Goal: Task Accomplishment & Management: Use online tool/utility

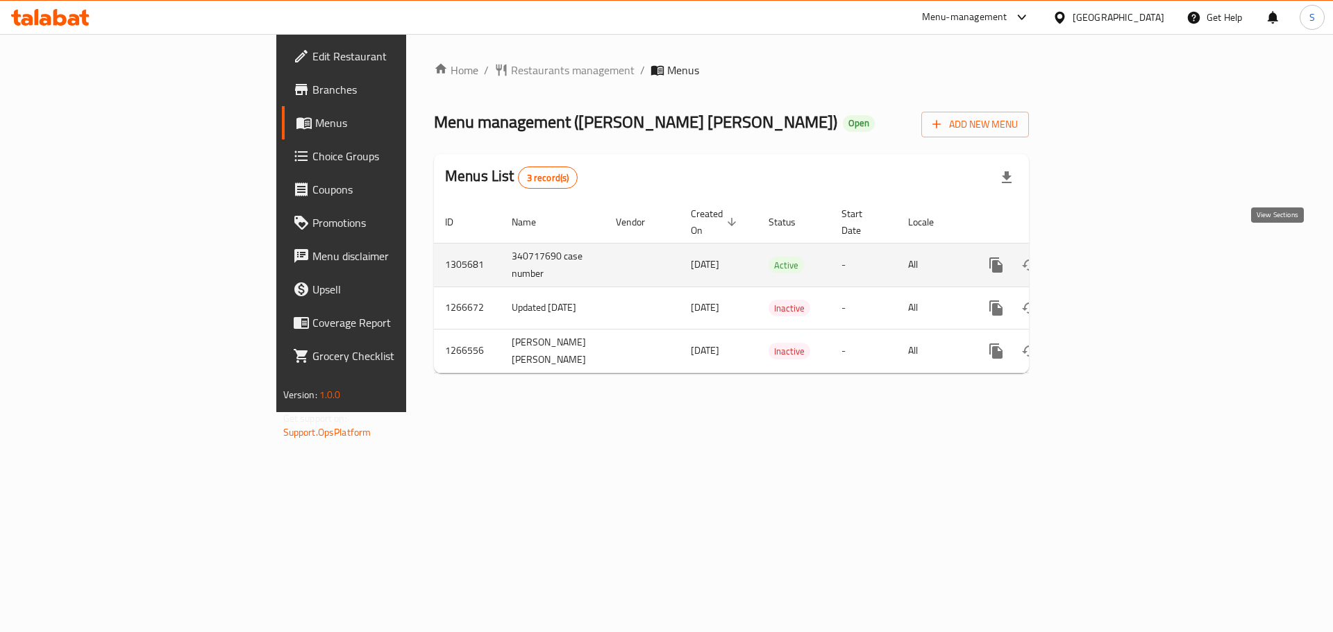
click at [1104, 257] on icon "enhanced table" at bounding box center [1096, 265] width 17 height 17
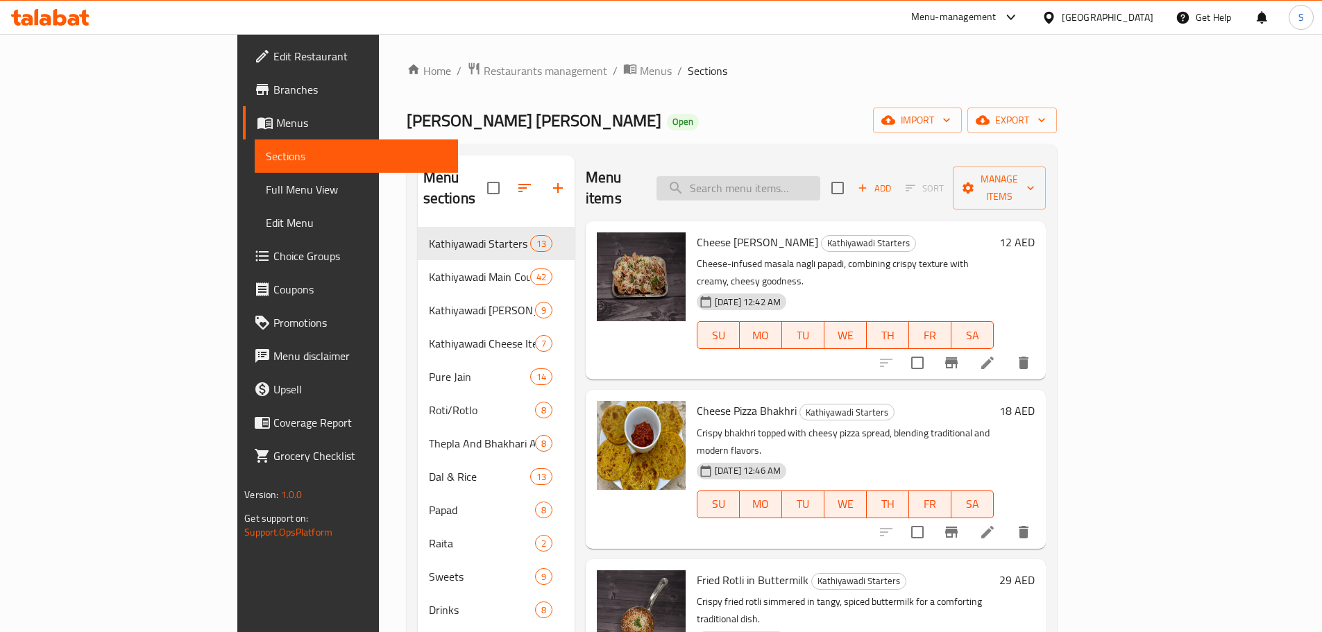
click at [820, 176] on input "search" at bounding box center [739, 188] width 164 height 24
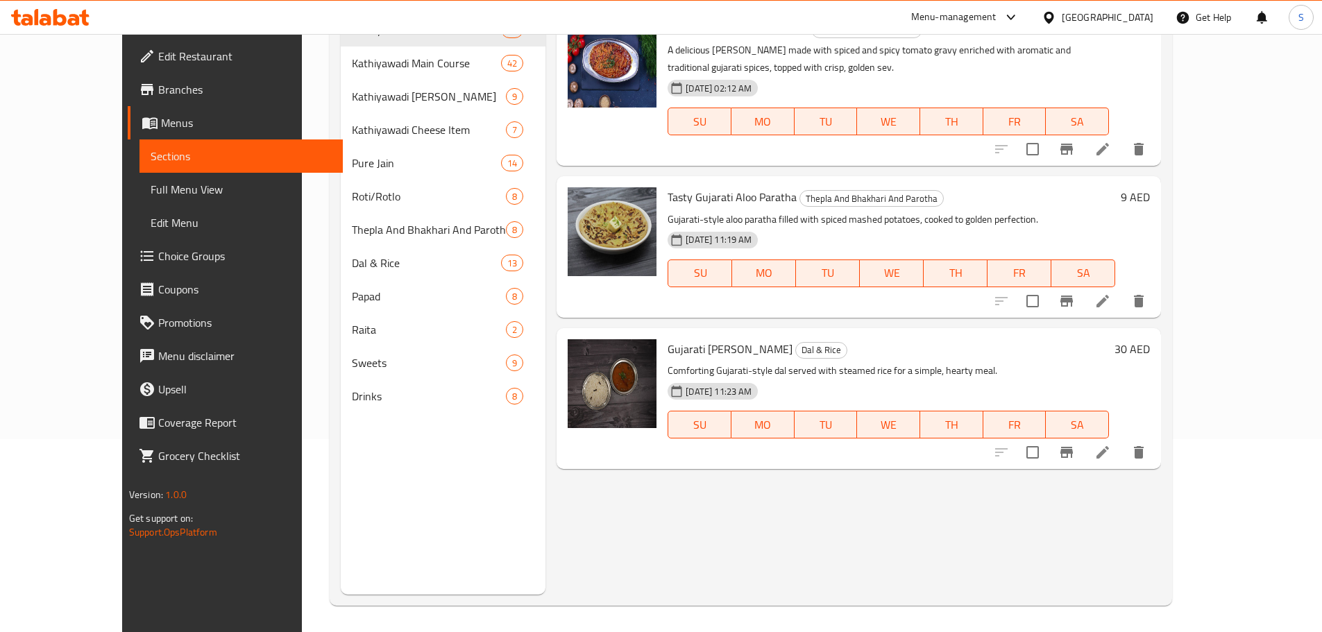
scroll to position [194, 0]
click at [668, 337] on span "Gujarati Dal Rice" at bounding box center [730, 347] width 125 height 21
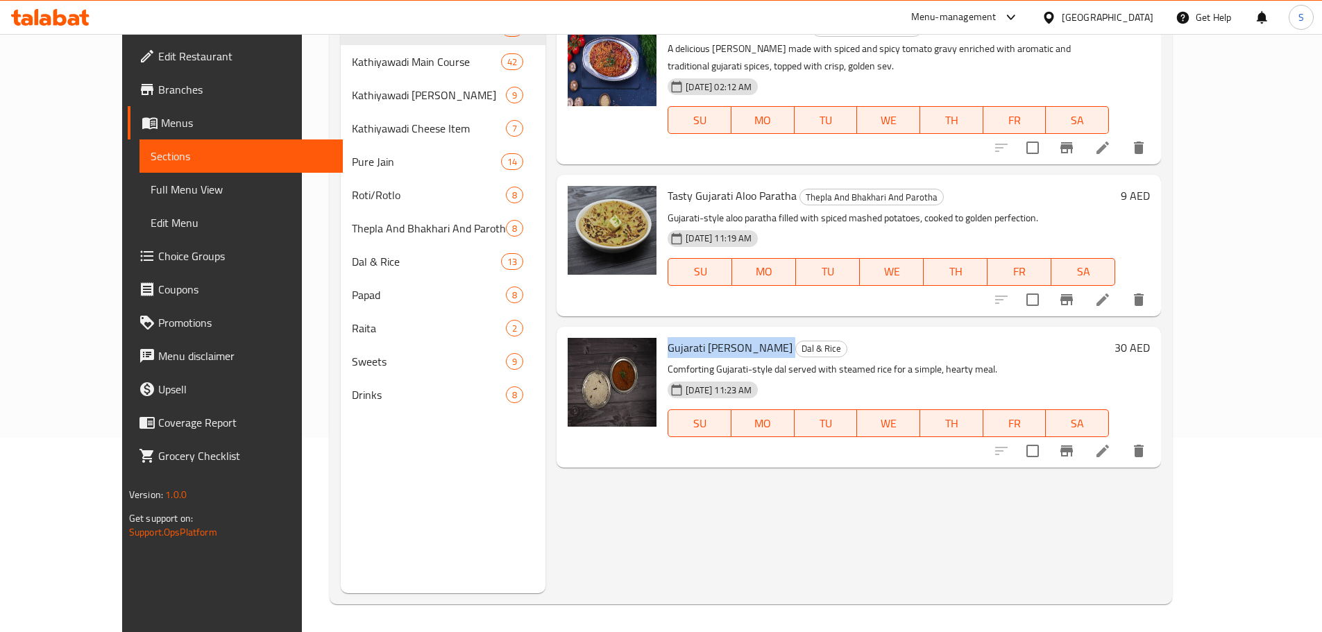
click at [670, 337] on span "Gujarati Dal Rice" at bounding box center [730, 347] width 125 height 21
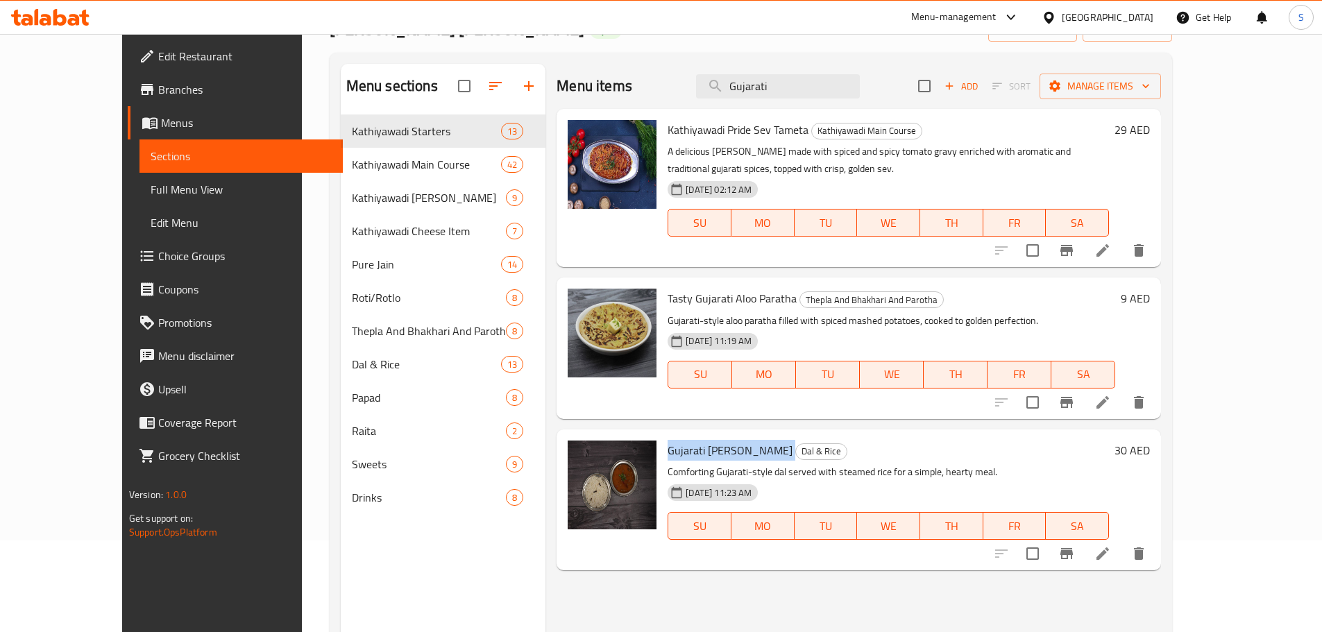
scroll to position [0, 0]
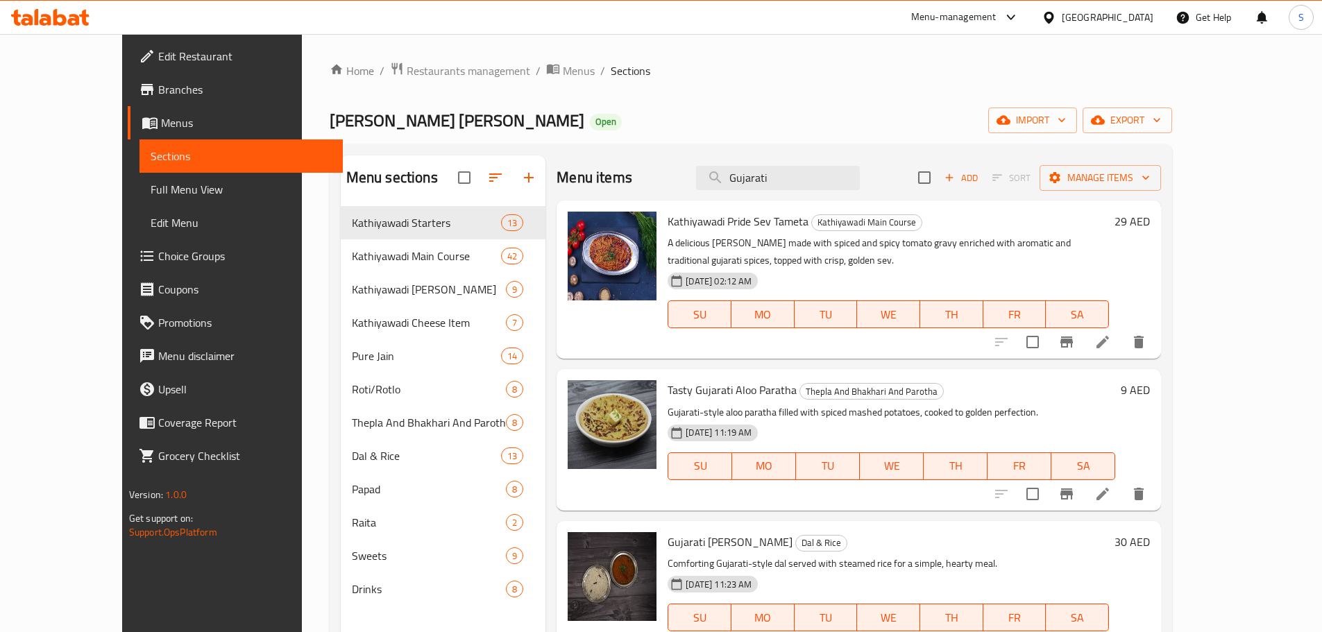
drag, startPoint x: 868, startPoint y: 171, endPoint x: 592, endPoint y: 215, distance: 279.8
click at [597, 215] on div "Menu items Gujarati Add Sort Manage items Kathiyawadi Pride Sev Tameta Kathiyaw…" at bounding box center [854, 471] width 616 height 632
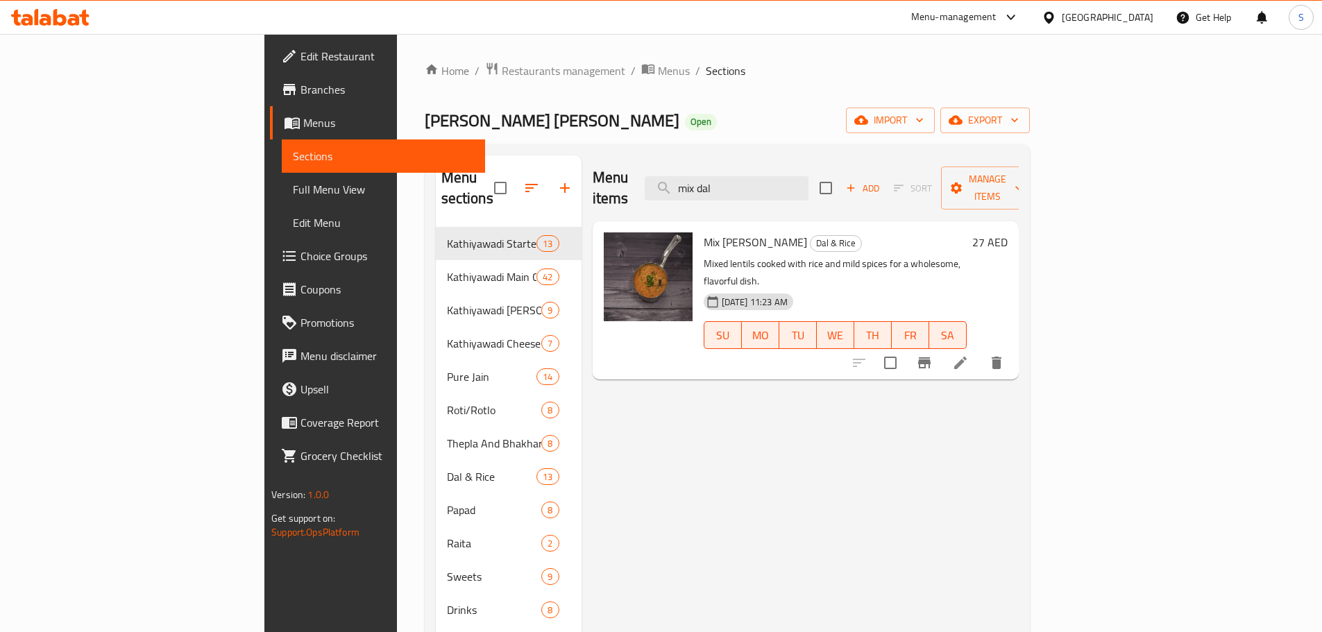
type input "mix dal"
click at [74, 16] on icon at bounding box center [74, 20] width 12 height 12
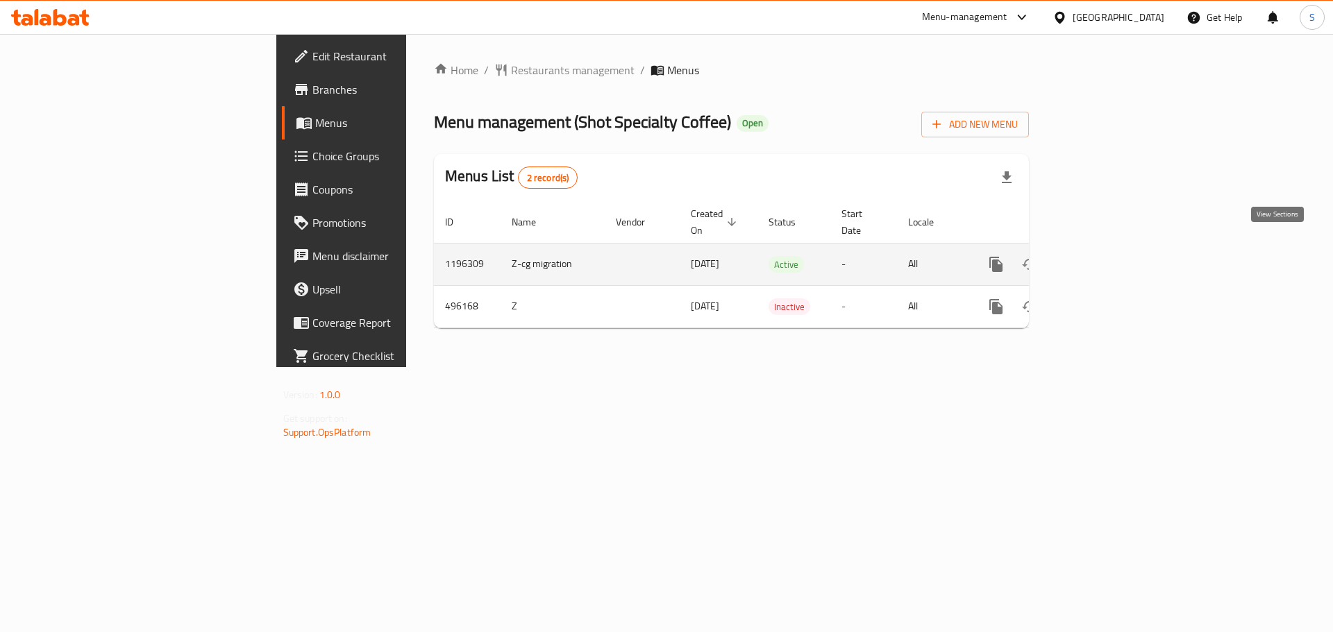
click at [1104, 256] on icon "enhanced table" at bounding box center [1096, 264] width 17 height 17
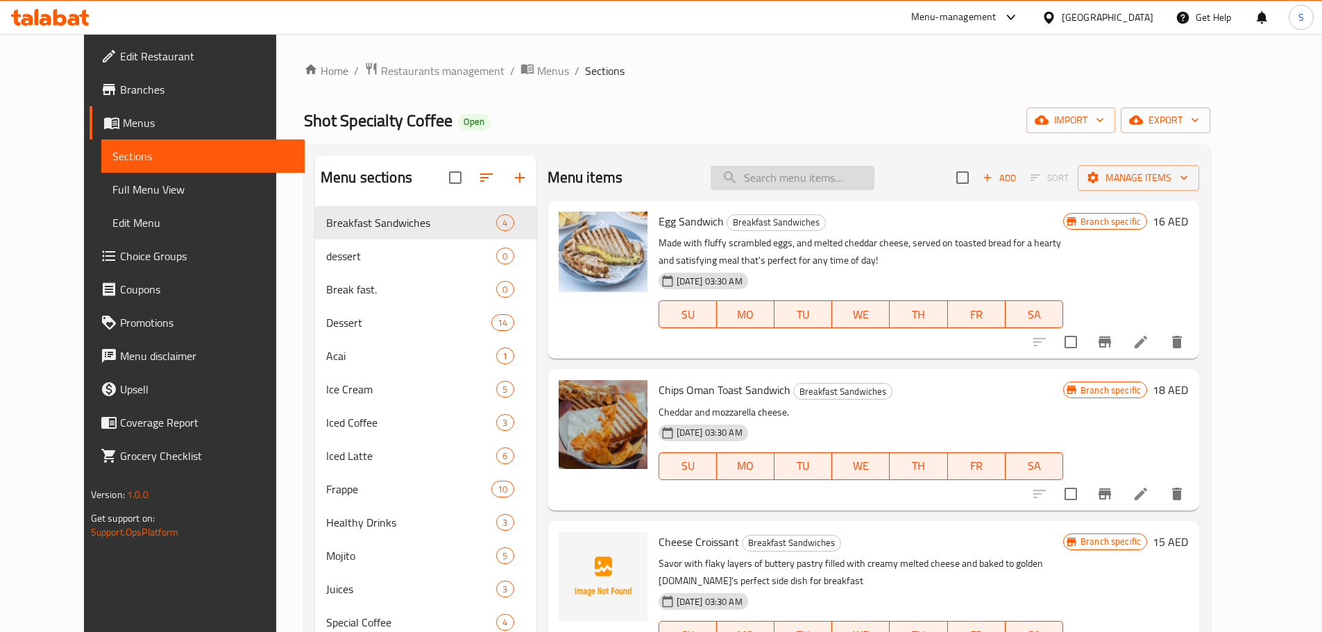
click at [795, 178] on input "search" at bounding box center [793, 178] width 164 height 24
type input "Lot"
type input "cap"
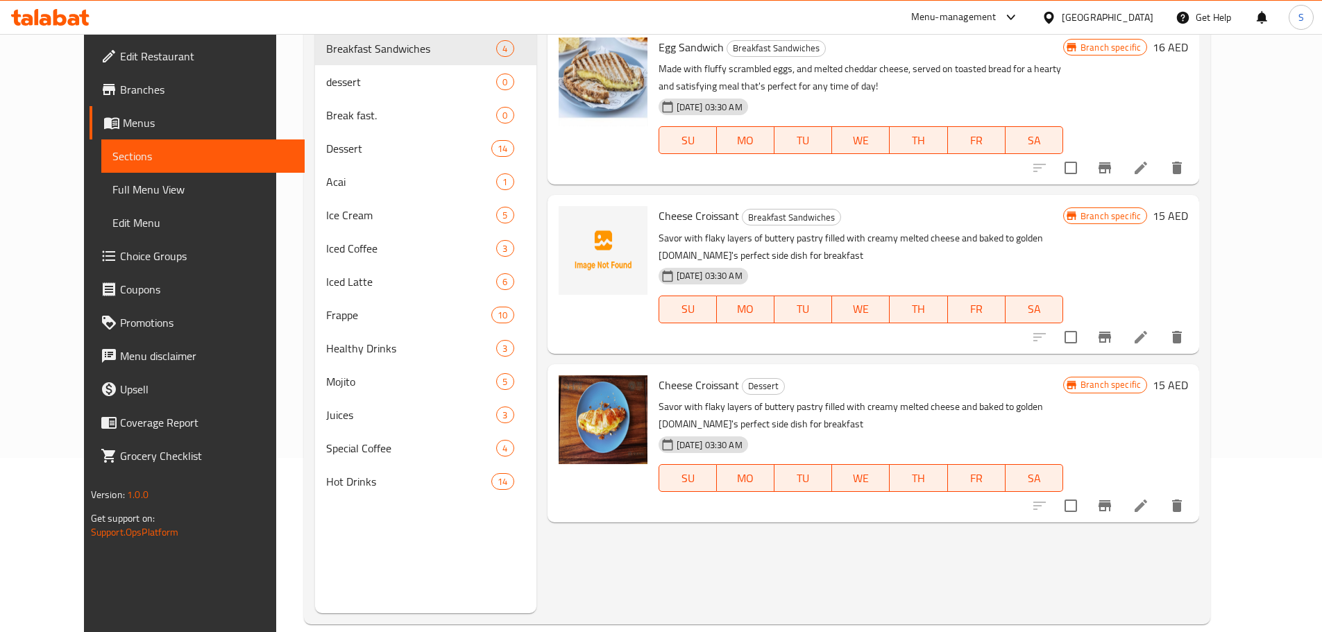
scroll to position [194, 0]
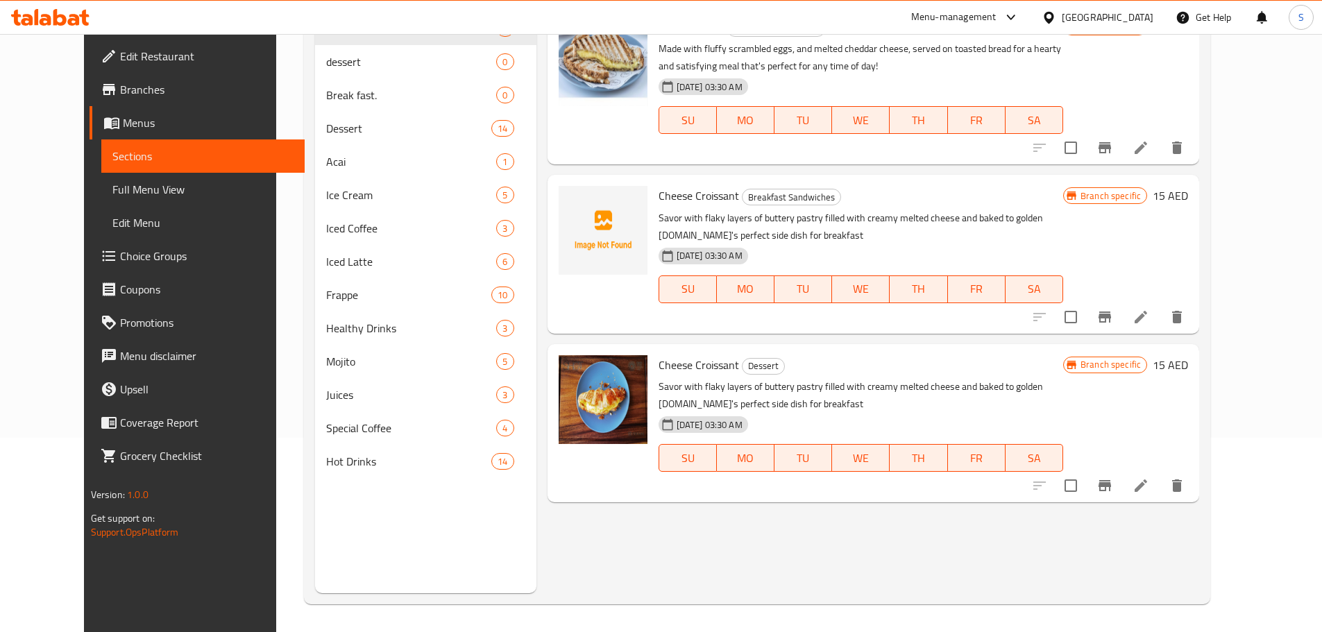
type input "melt"
click at [0, 14] on div at bounding box center [50, 17] width 101 height 28
click at [7, 14] on div at bounding box center [50, 17] width 101 height 28
click at [40, 25] on icon at bounding box center [50, 17] width 78 height 17
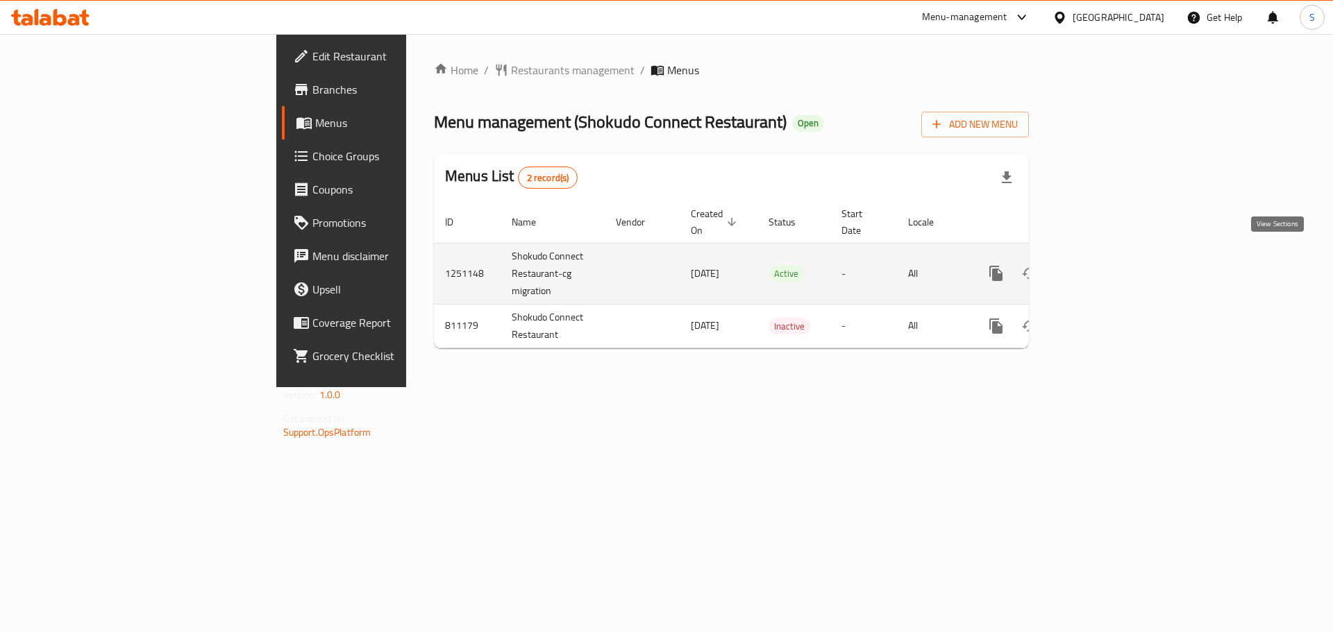
click at [1104, 265] on icon "enhanced table" at bounding box center [1096, 273] width 17 height 17
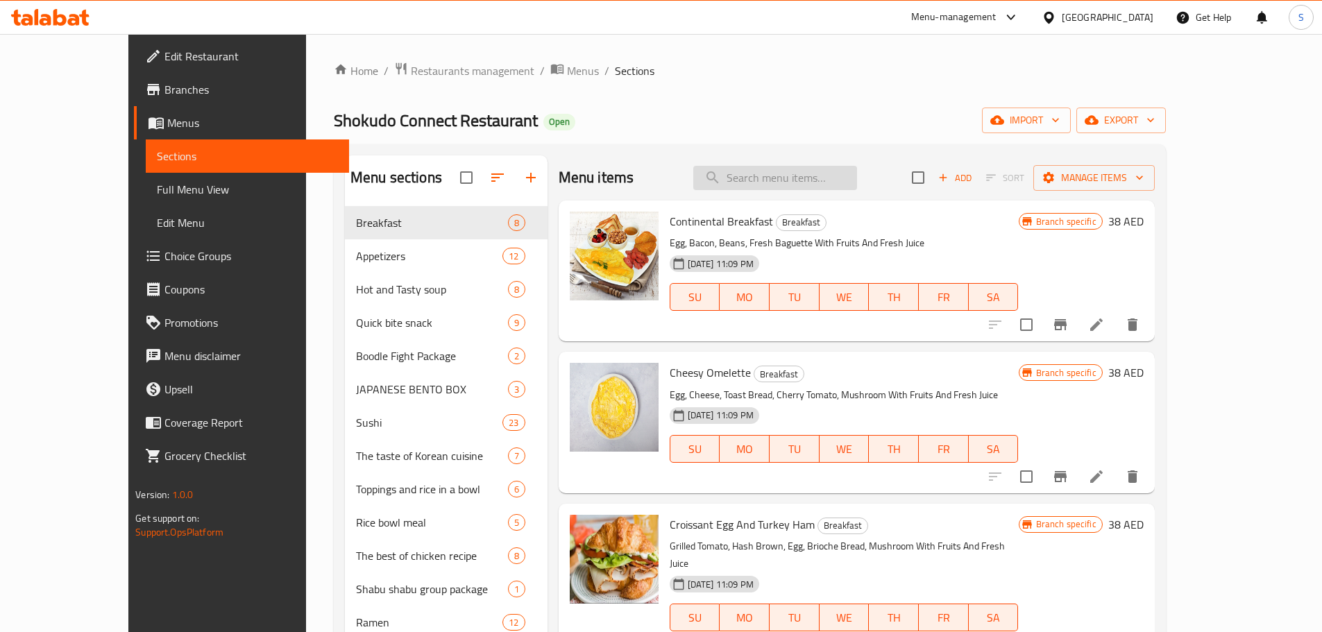
click at [798, 184] on input "search" at bounding box center [775, 178] width 164 height 24
paste input "Torikuwayari"
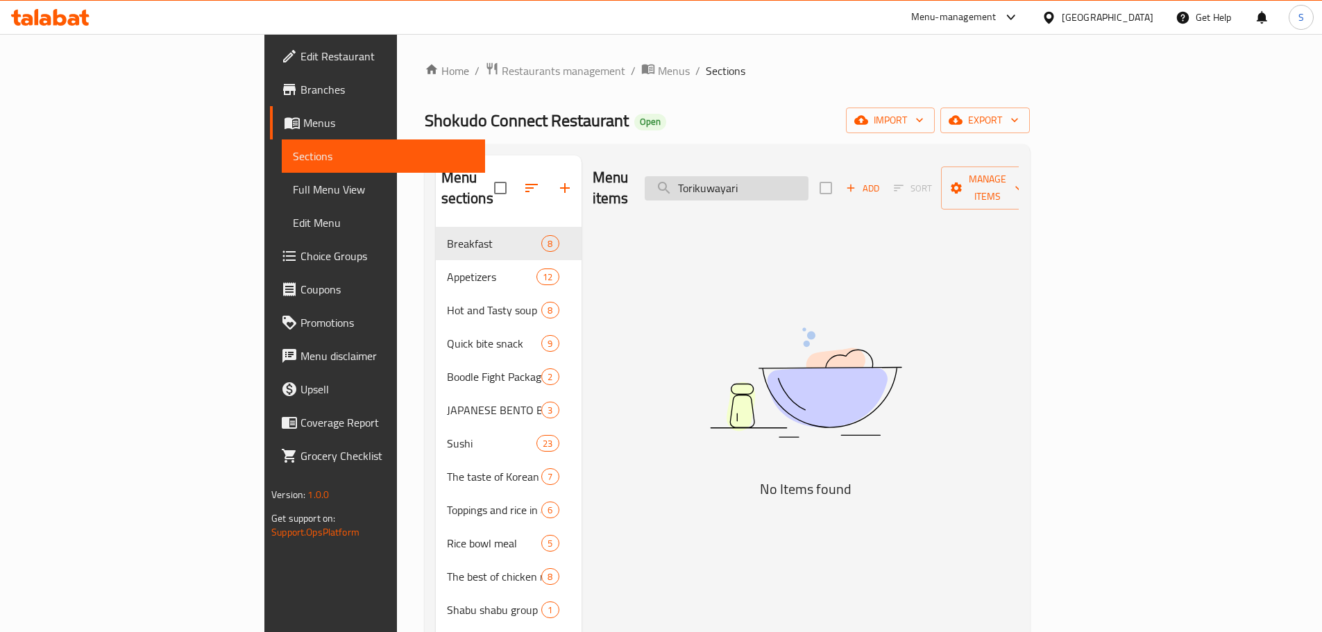
drag, startPoint x: 768, startPoint y: 178, endPoint x: 786, endPoint y: 166, distance: 21.0
click at [772, 176] on input "Torikuwayari" at bounding box center [727, 188] width 164 height 24
drag, startPoint x: 860, startPoint y: 172, endPoint x: 438, endPoint y: 202, distance: 423.1
click at [439, 202] on div "Menu sections Breakfast 8 Appetizers 12 Hot and Tasty soup 8 Quick bite snack 9…" at bounding box center [727, 471] width 583 height 632
paste input "Jajambap"
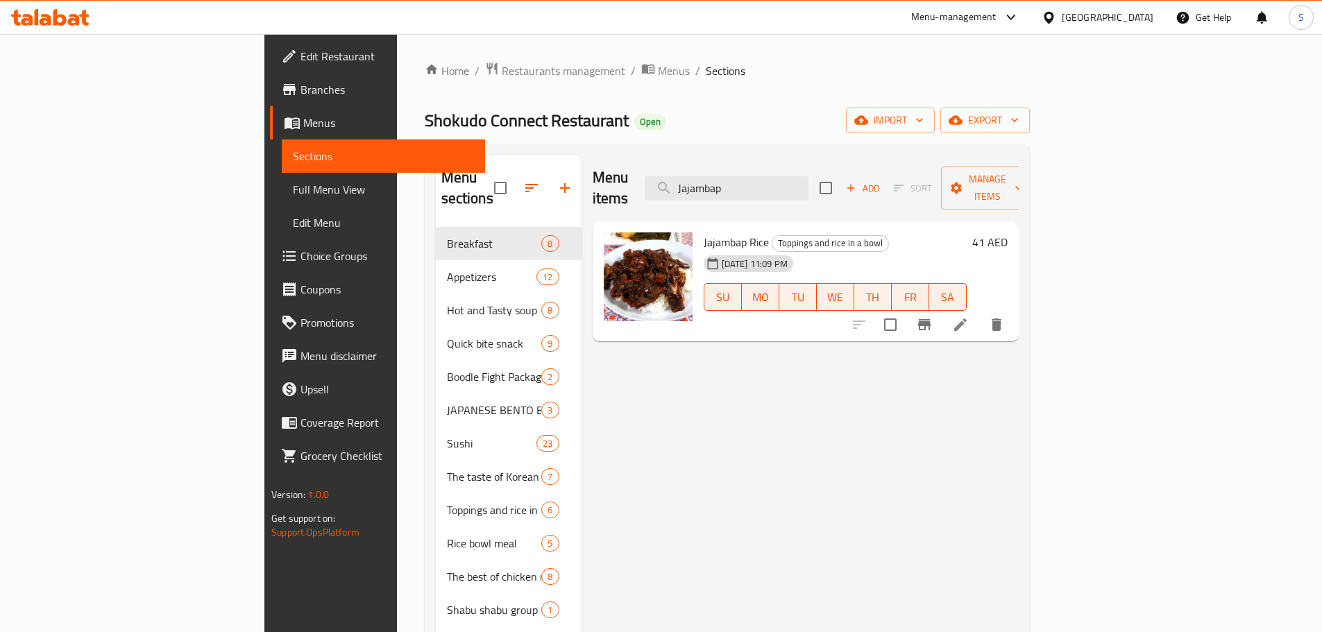
drag, startPoint x: 822, startPoint y: 155, endPoint x: 680, endPoint y: 164, distance: 142.6
click at [680, 164] on div "Menu items Jajambap Add Sort Manage items" at bounding box center [806, 188] width 426 height 66
drag, startPoint x: 890, startPoint y: 189, endPoint x: 645, endPoint y: 201, distance: 245.3
click at [646, 201] on div "Menu items Jajambap Add Sort Manage items Jajambap Rice Toppings and rice in a …" at bounding box center [800, 471] width 437 height 632
paste input "Salmon Teppan"
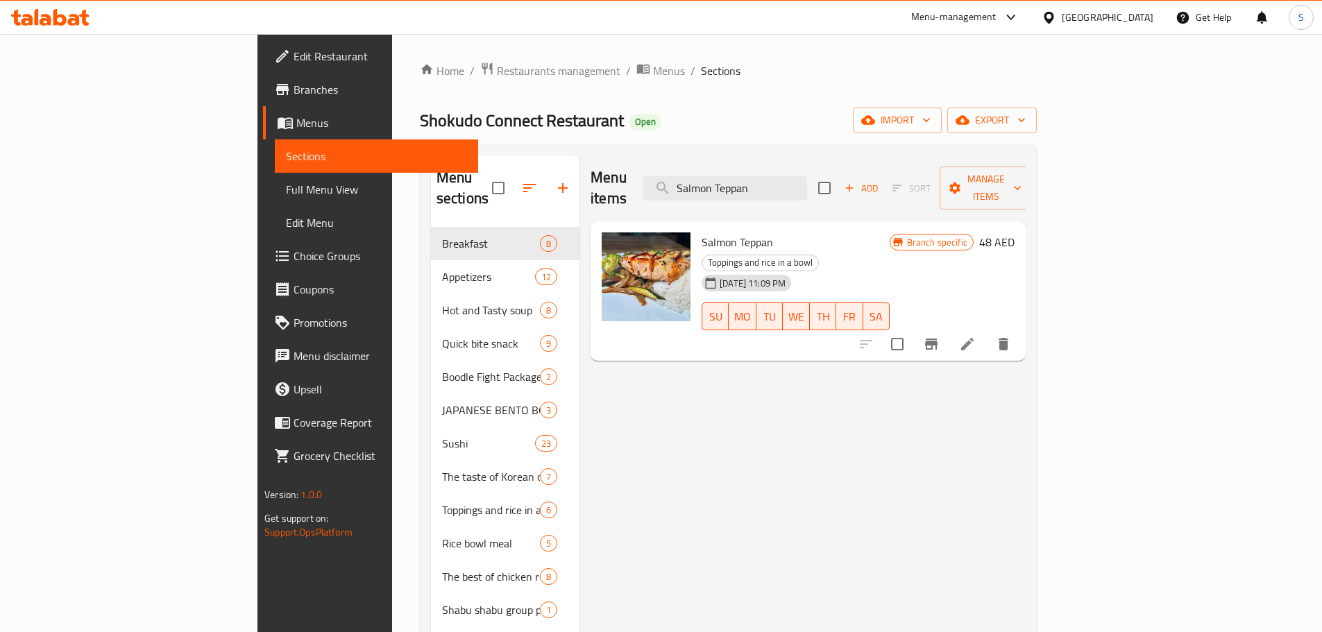
drag, startPoint x: 879, startPoint y: 177, endPoint x: 345, endPoint y: 178, distance: 533.8
click at [431, 178] on div "Menu sections Breakfast 8 Appetizers 12 Hot and Tasty soup 8 Quick bite snack 9…" at bounding box center [728, 471] width 595 height 632
paste input "Philadelphia Roll (8 pieces)"
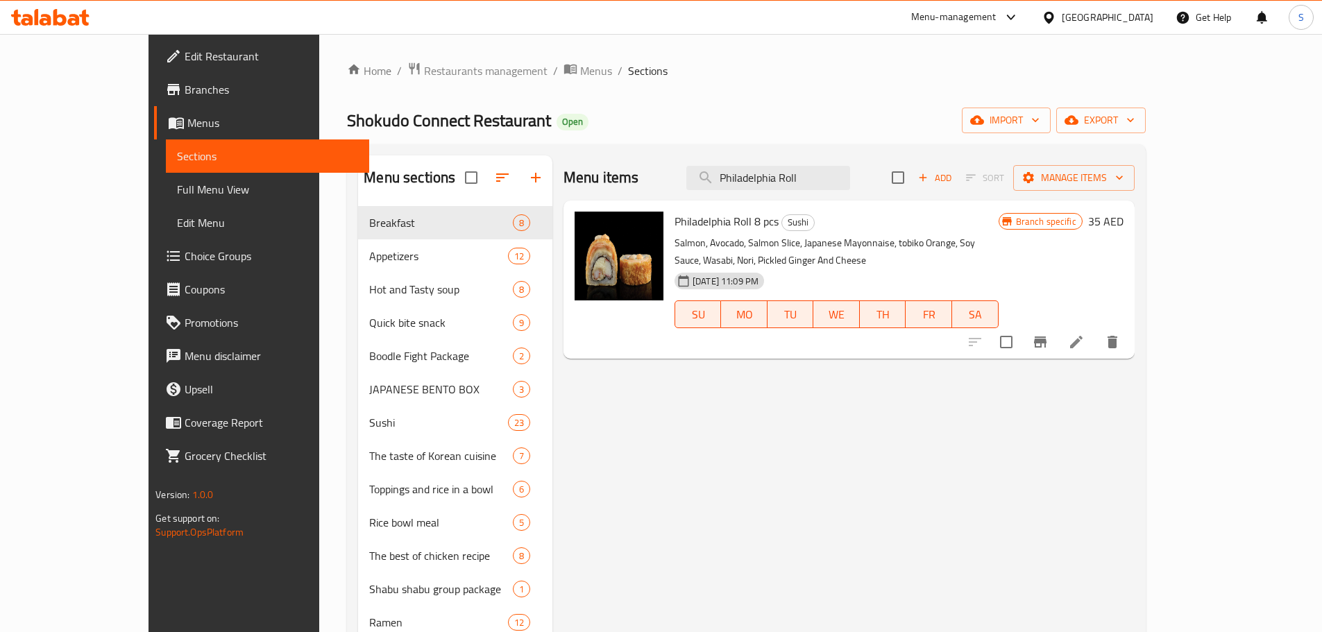
type input "Philadelphia Roll"
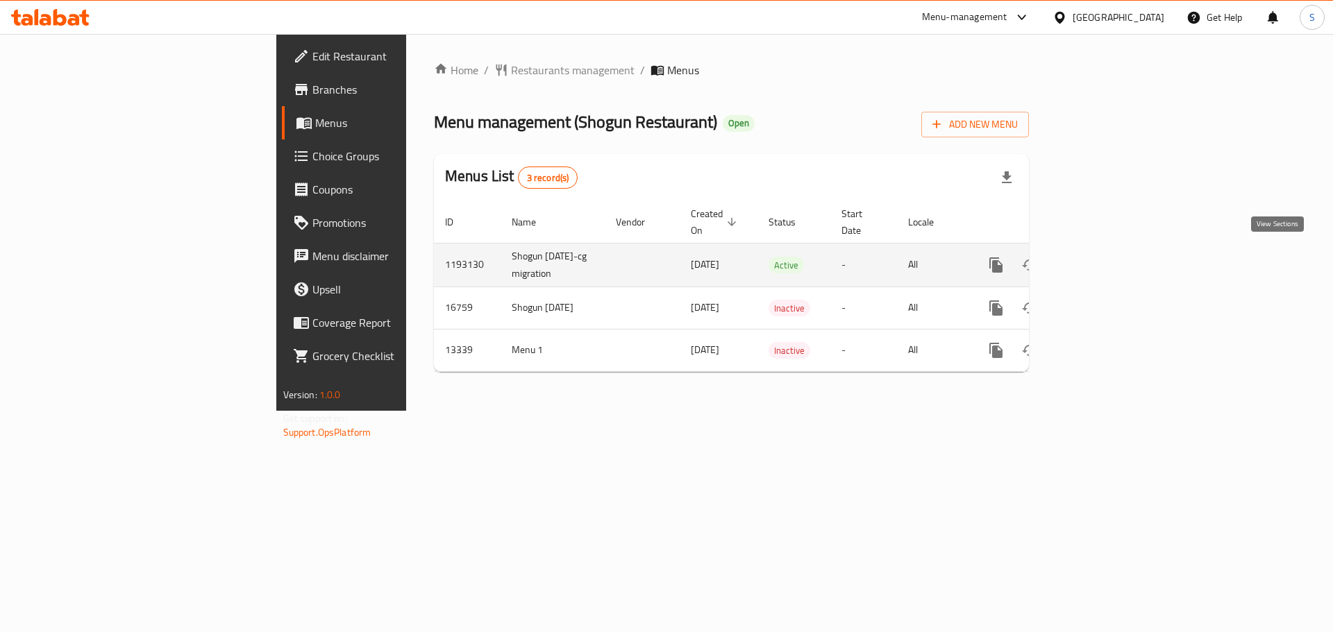
click at [1104, 264] on icon "enhanced table" at bounding box center [1096, 265] width 17 height 17
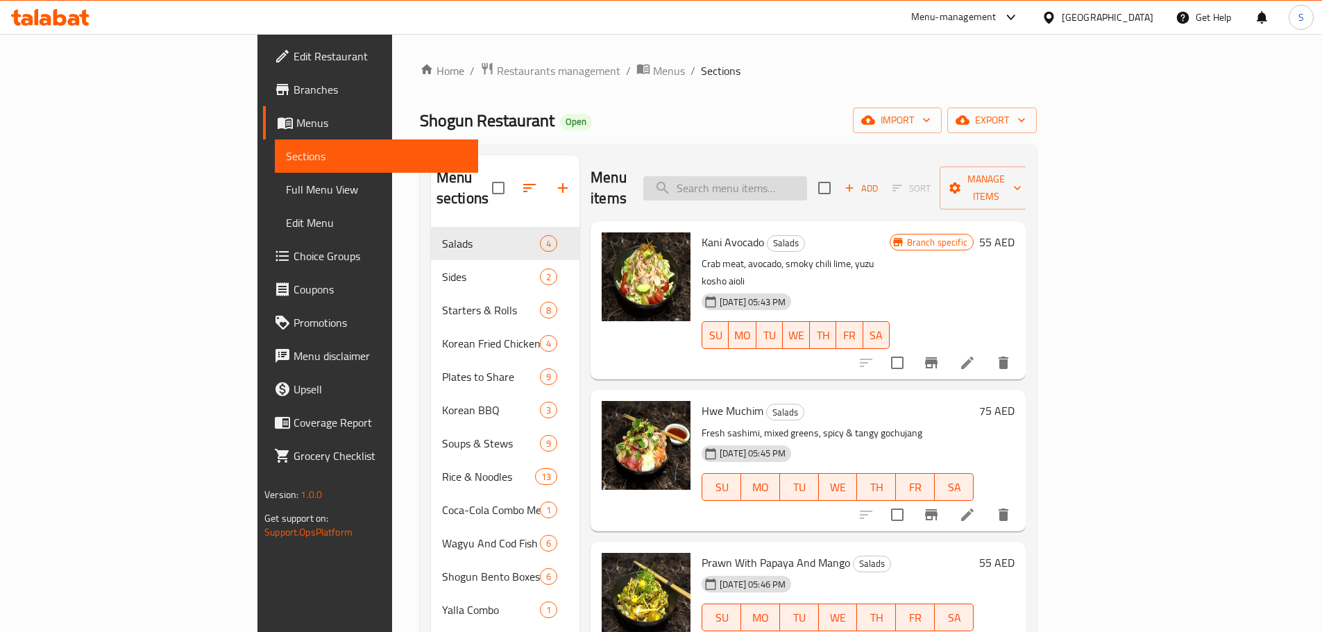
click at [789, 189] on input "search" at bounding box center [725, 188] width 164 height 24
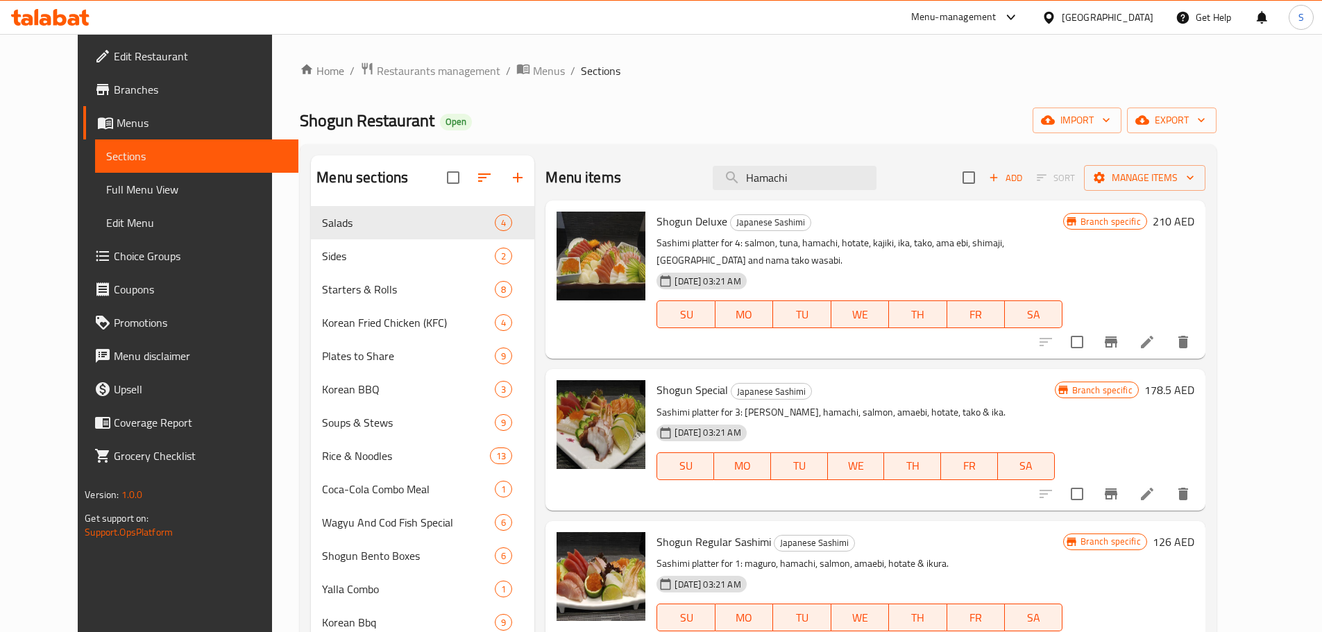
drag, startPoint x: 841, startPoint y: 173, endPoint x: 507, endPoint y: 185, distance: 334.8
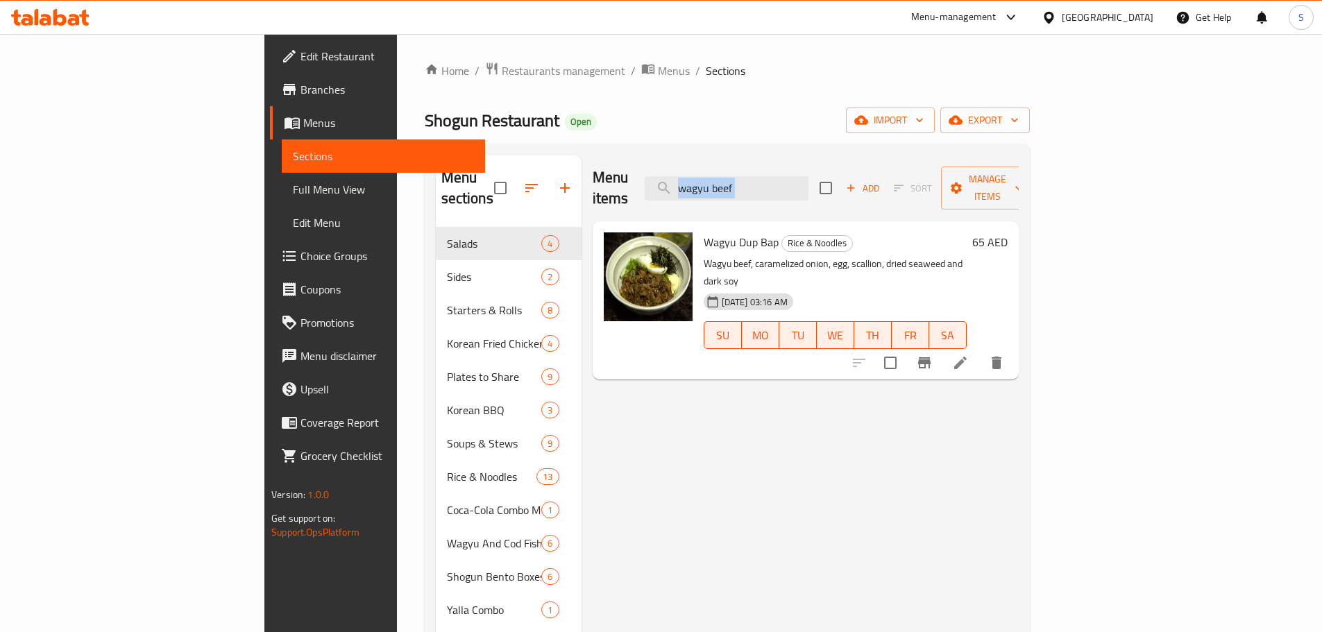
drag, startPoint x: 909, startPoint y: 176, endPoint x: 617, endPoint y: 204, distance: 292.9
drag, startPoint x: 855, startPoint y: 165, endPoint x: 598, endPoint y: 176, distance: 257.7
click at [598, 176] on div "Menu items wagyu beef Add Sort Manage items" at bounding box center [806, 188] width 426 height 66
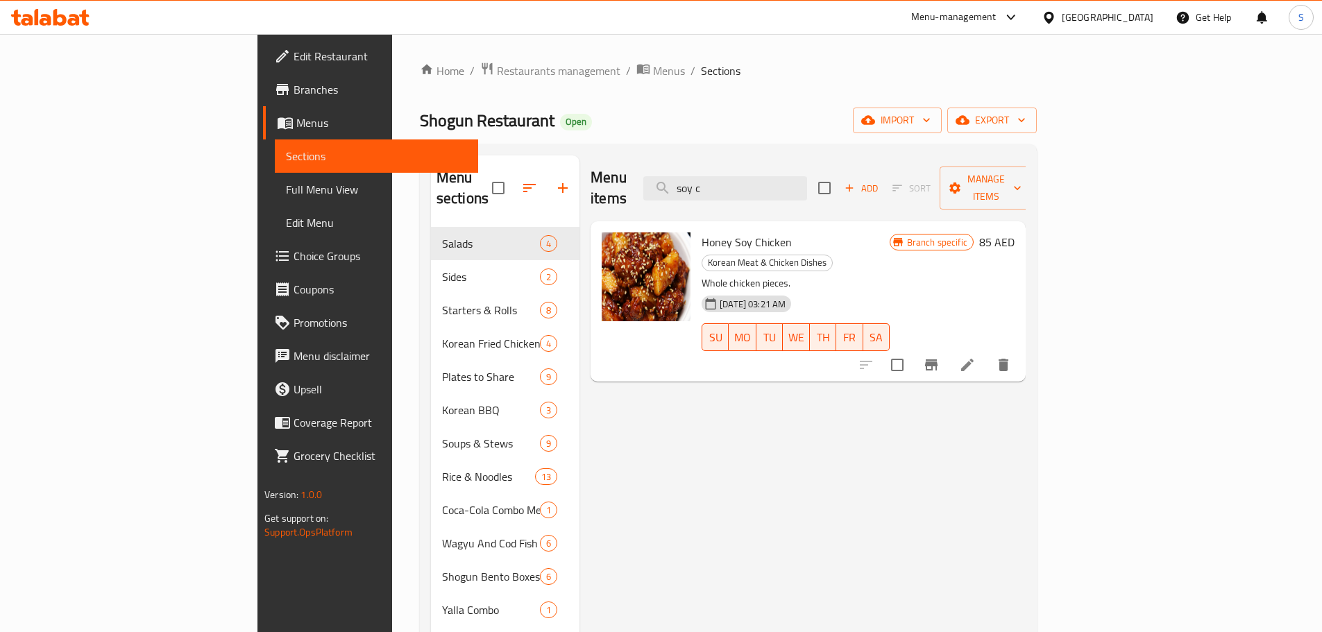
drag, startPoint x: 843, startPoint y: 178, endPoint x: 525, endPoint y: 181, distance: 317.9
click at [591, 180] on div "Menu items soy c Add Sort Manage items" at bounding box center [808, 188] width 435 height 66
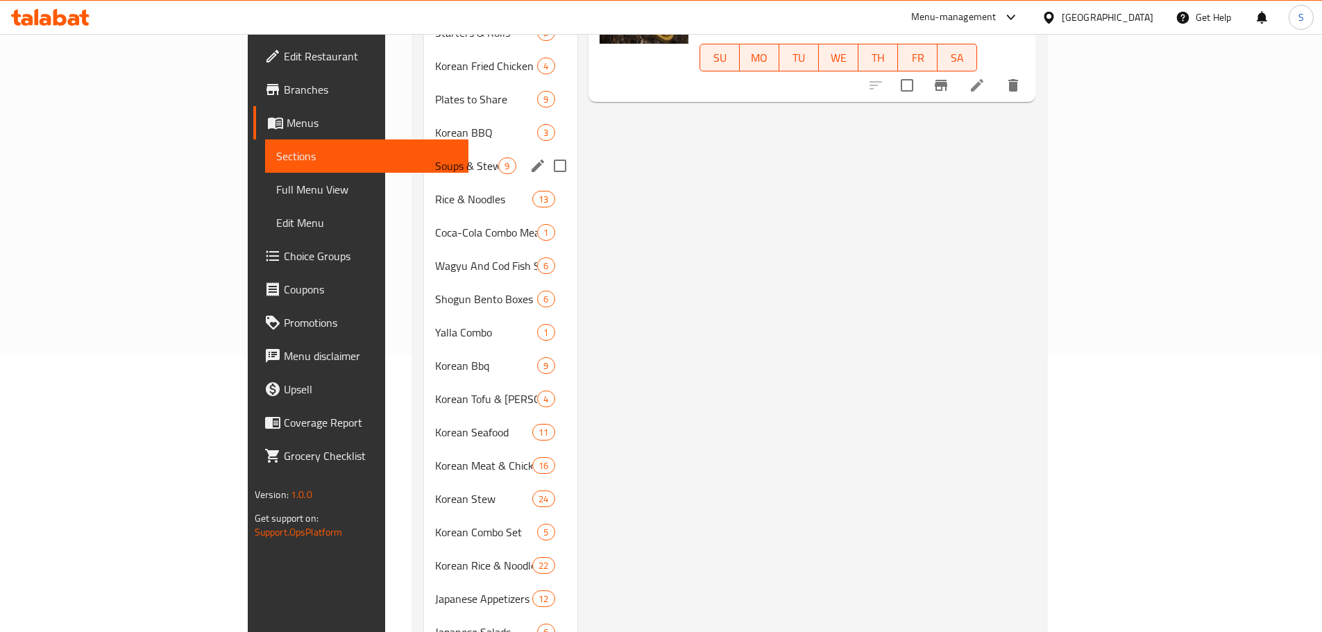
scroll to position [290, 0]
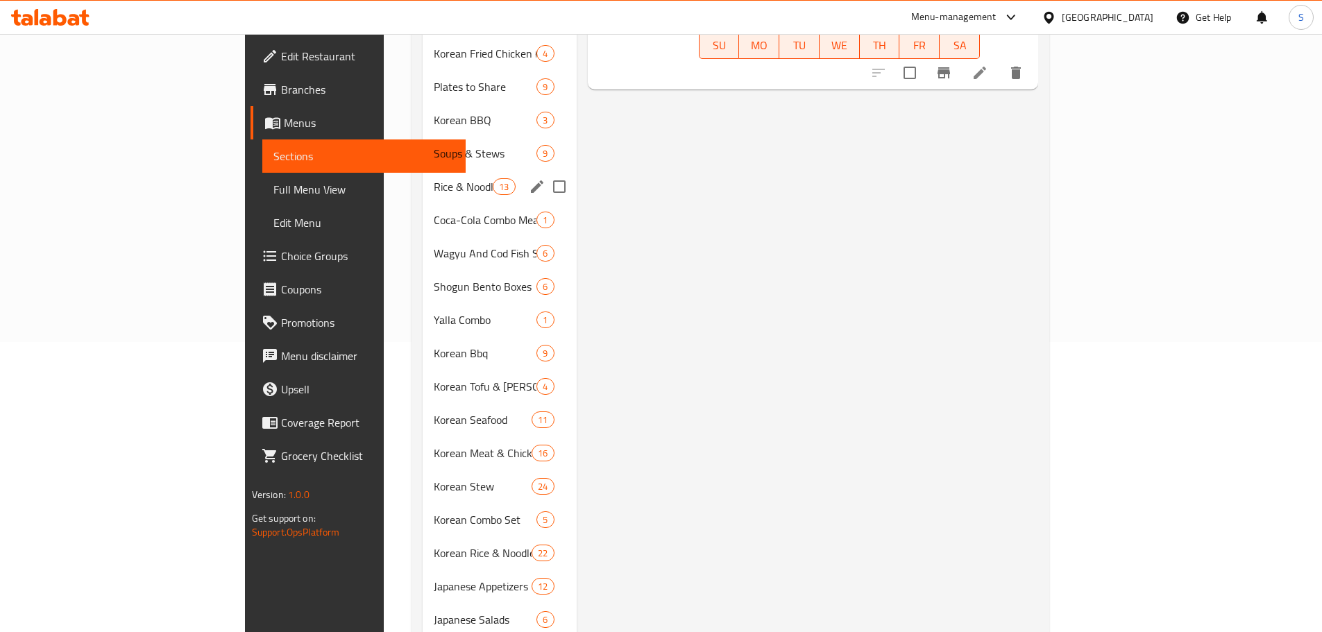
click at [434, 178] on span "Rice & Noodles" at bounding box center [463, 186] width 59 height 17
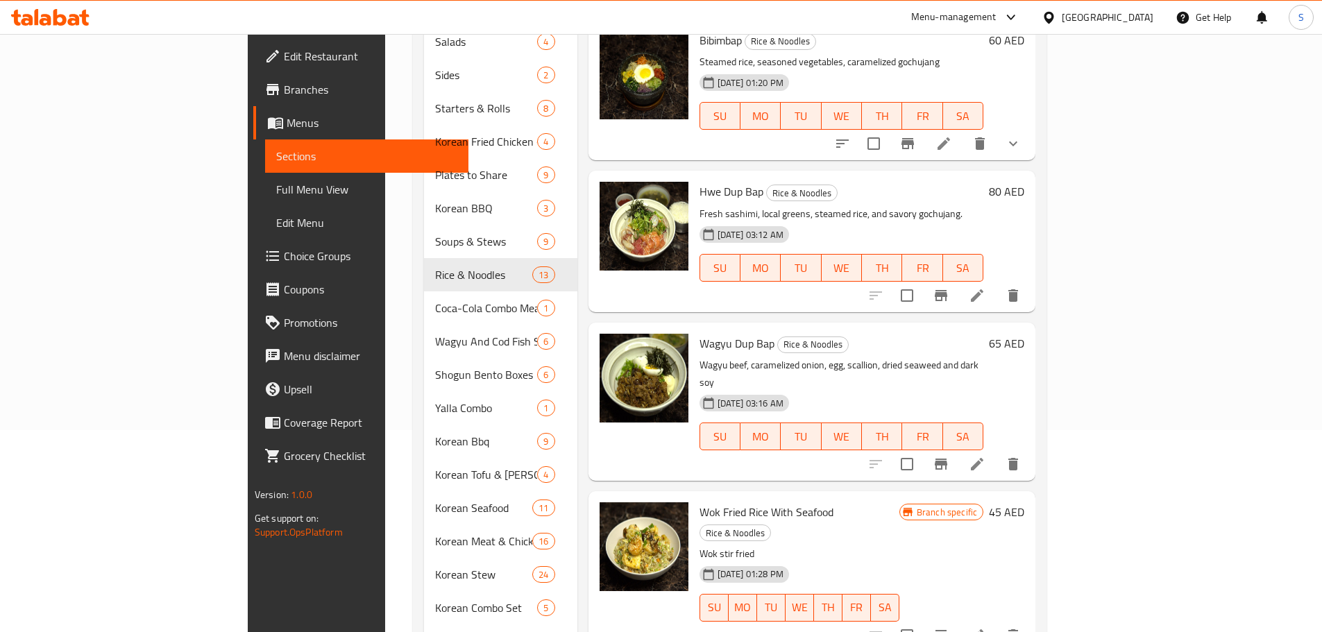
scroll to position [82, 0]
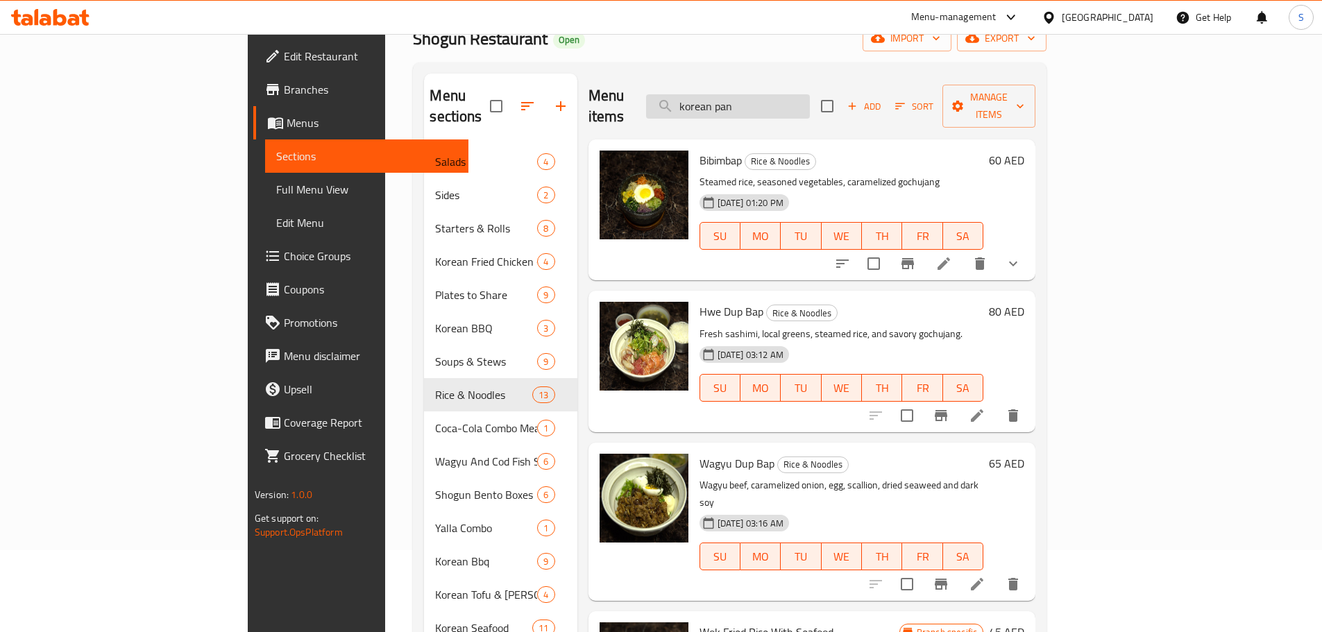
click at [804, 106] on input "korean pan" at bounding box center [728, 106] width 164 height 24
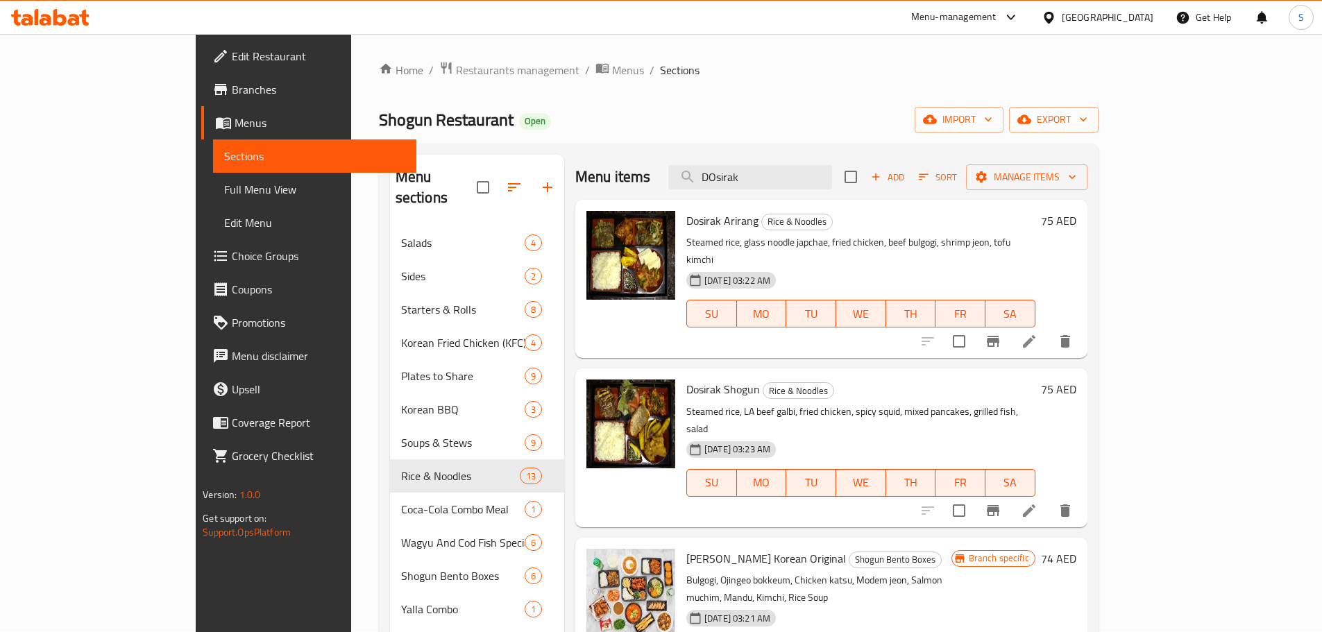
scroll to position [0, 0]
drag, startPoint x: 852, startPoint y: 171, endPoint x: 430, endPoint y: 176, distance: 422.0
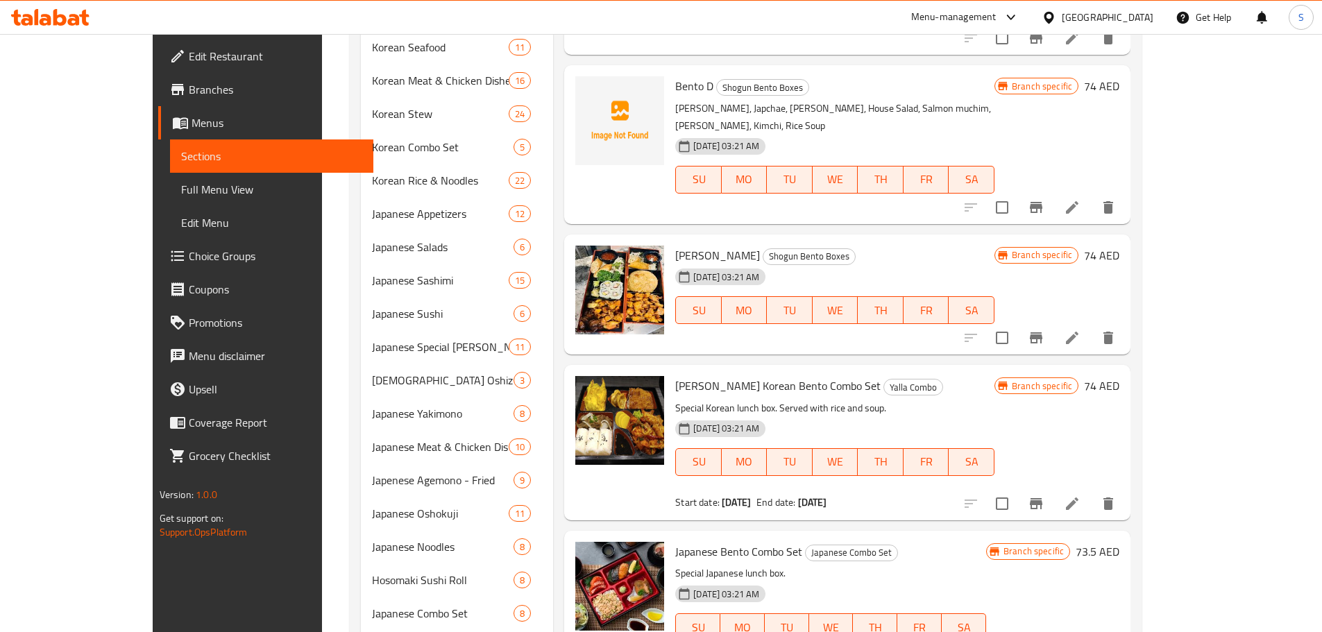
scroll to position [763, 0]
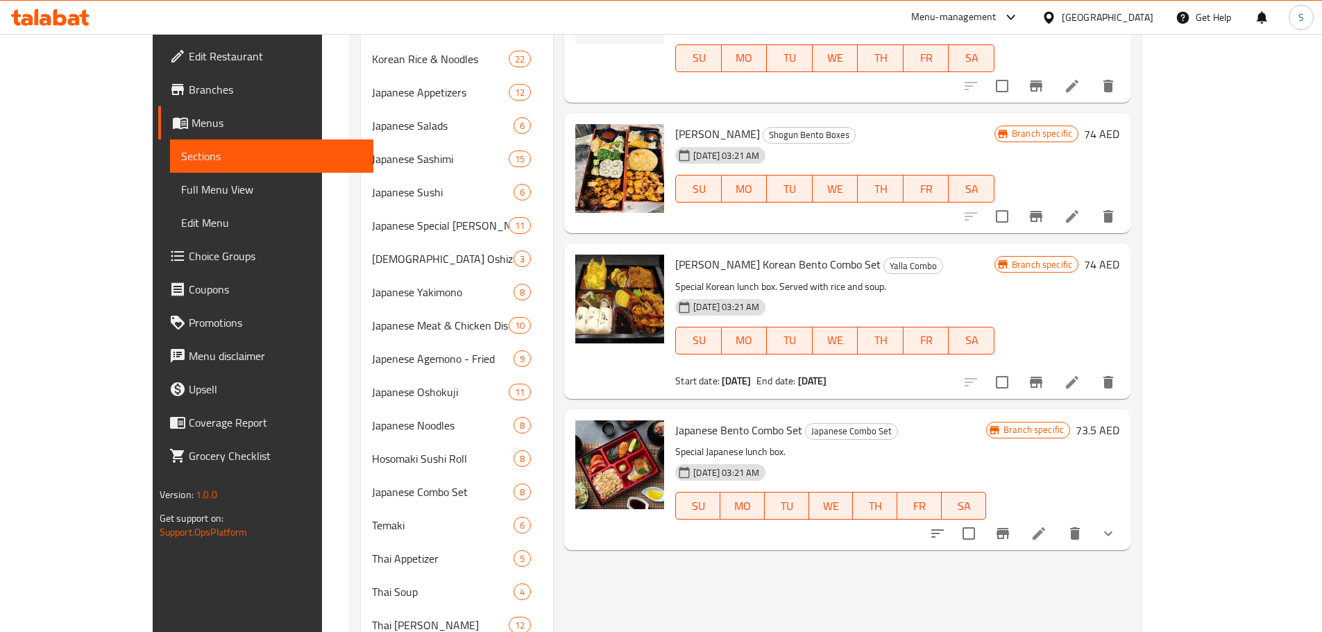
type input "Bent"
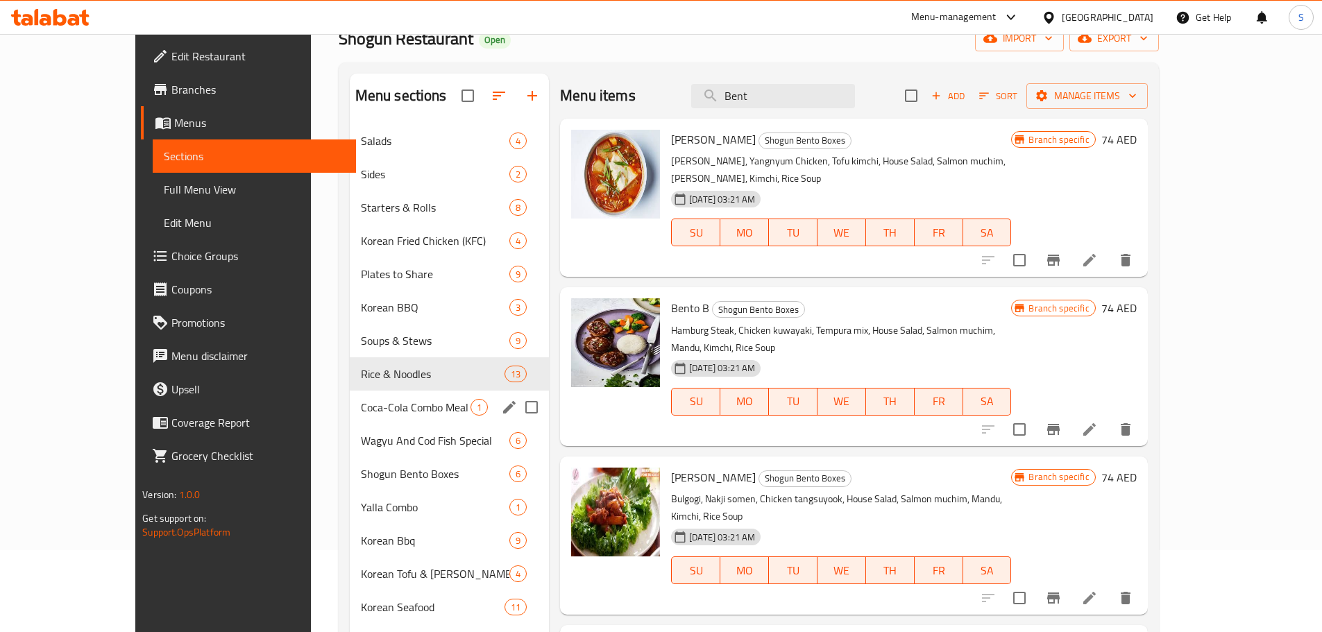
scroll to position [12, 0]
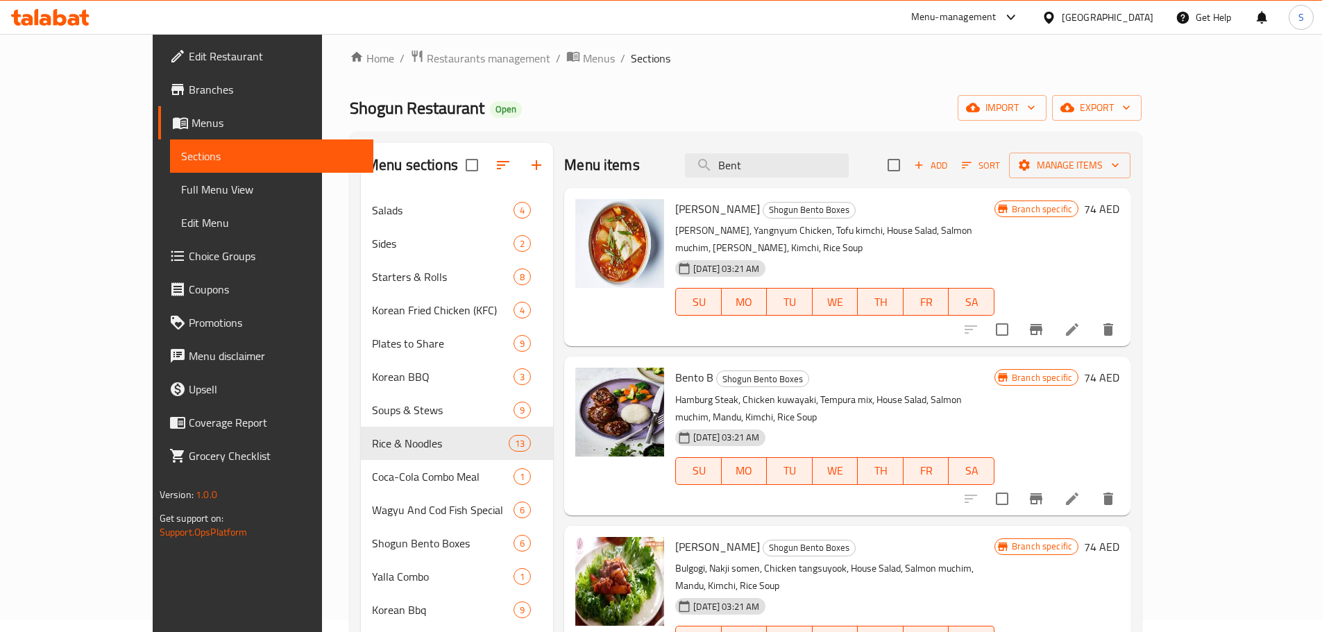
click at [66, 26] on div at bounding box center [50, 17] width 101 height 28
click at [63, 15] on icon at bounding box center [50, 17] width 78 height 17
